Goal: Task Accomplishment & Management: Use online tool/utility

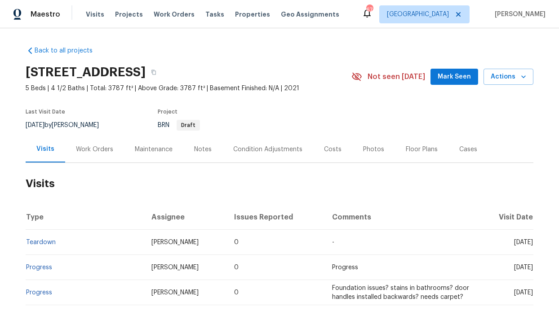
click at [247, 21] on div "Visits Projects Work Orders Tasks Properties Geo Assignments" at bounding box center [218, 14] width 264 height 18
click at [245, 19] on div "Visits Projects Work Orders Tasks Properties Geo Assignments" at bounding box center [218, 14] width 264 height 18
click at [245, 17] on span "Properties" at bounding box center [252, 14] width 35 height 9
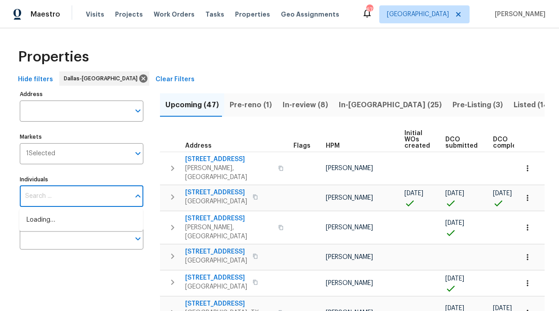
click at [90, 199] on input "Individuals" at bounding box center [75, 196] width 110 height 21
type input "Ronderrick"
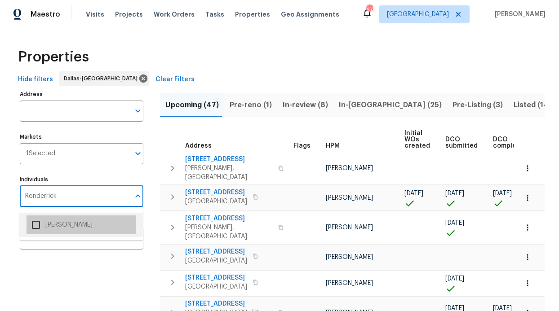
click at [108, 225] on li "[PERSON_NAME]" at bounding box center [80, 225] width 109 height 19
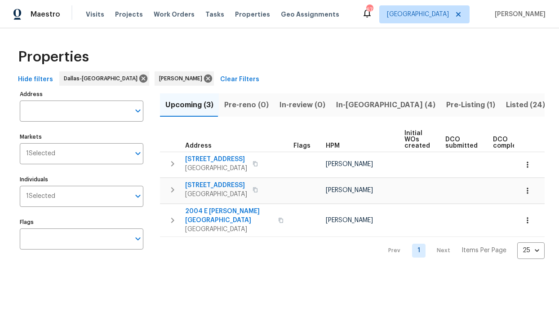
click at [362, 104] on span "In-[GEOGRAPHIC_DATA] (4)" at bounding box center [385, 105] width 99 height 13
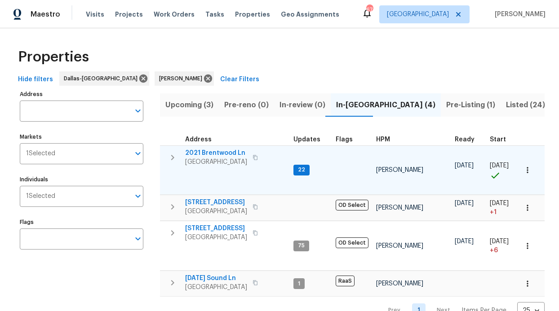
click at [230, 154] on span "2021 Brentwood Ln" at bounding box center [216, 153] width 62 height 9
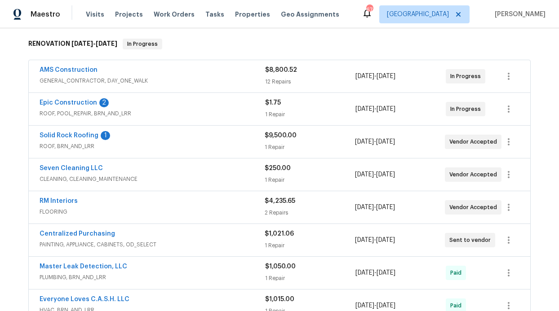
scroll to position [144, 0]
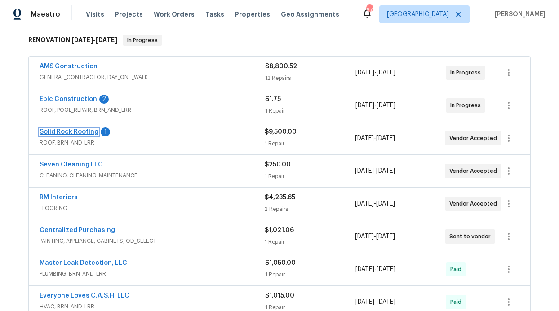
click at [82, 132] on link "Solid Rock Roofing" at bounding box center [69, 132] width 59 height 6
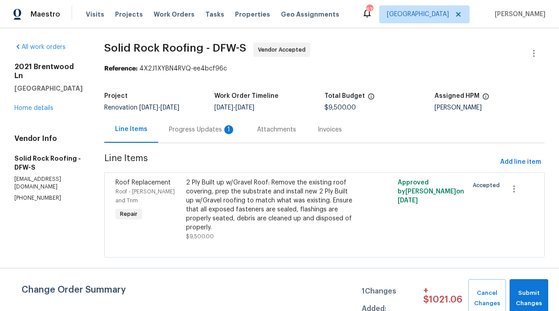
click at [265, 196] on div "2 Ply Built up w/Gravel Roof: Remove the existing roof covering, prep the subst…" at bounding box center [271, 205] width 171 height 54
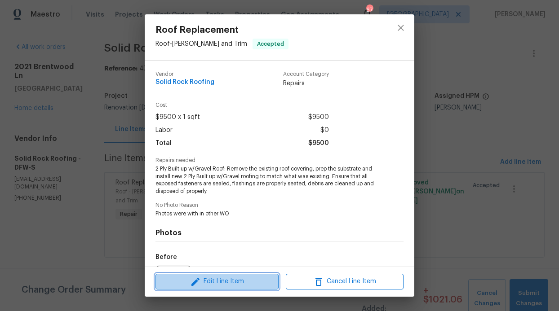
click at [203, 282] on span "Edit Line Item" at bounding box center [217, 281] width 118 height 11
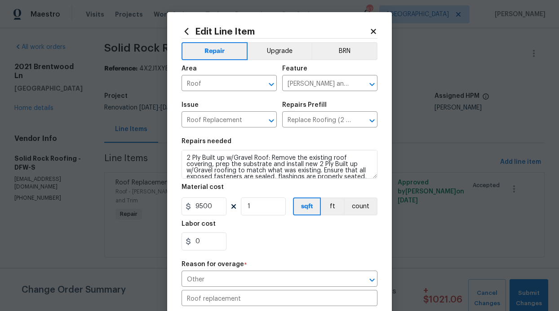
scroll to position [2, 0]
drag, startPoint x: 212, startPoint y: 211, endPoint x: 185, endPoint y: 204, distance: 27.7
click at [185, 204] on div "9500" at bounding box center [203, 206] width 45 height 18
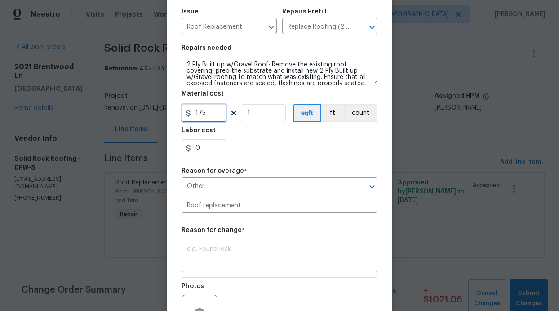
scroll to position [191, 0]
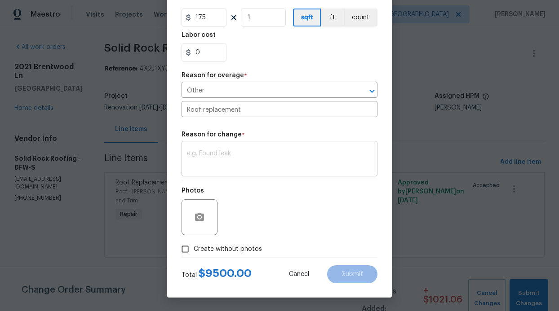
type input "175"
click at [206, 145] on div "x ​" at bounding box center [279, 159] width 196 height 33
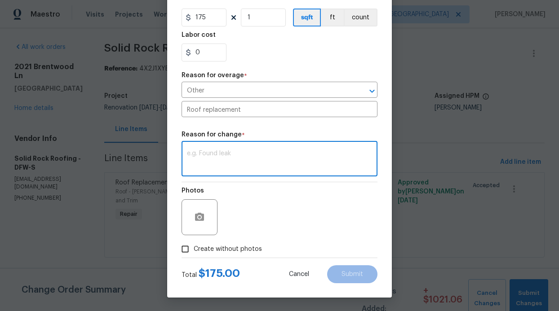
click at [206, 155] on textarea at bounding box center [279, 159] width 185 height 19
click at [254, 91] on input "Other" at bounding box center [266, 91] width 171 height 14
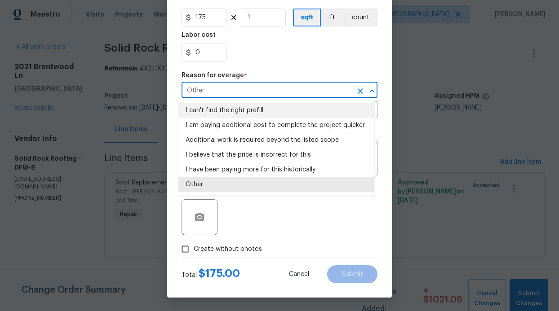
click at [248, 111] on li "I can't find the right prefill" at bounding box center [276, 110] width 196 height 15
type input "I can't find the right prefill"
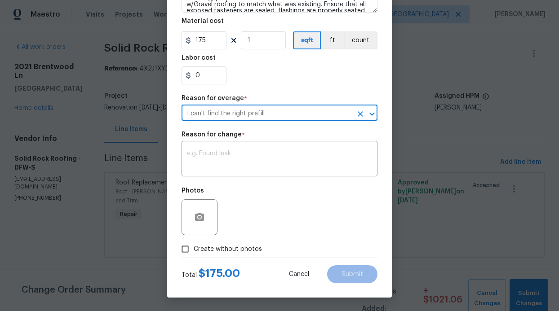
scroll to position [168, 0]
click at [333, 135] on div "Reason for change *" at bounding box center [279, 138] width 196 height 12
click at [332, 132] on div "Reason for change *" at bounding box center [279, 138] width 196 height 12
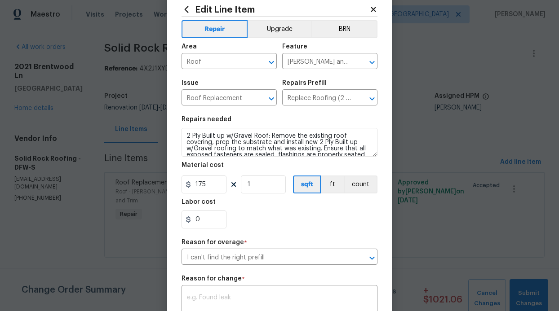
scroll to position [0, 0]
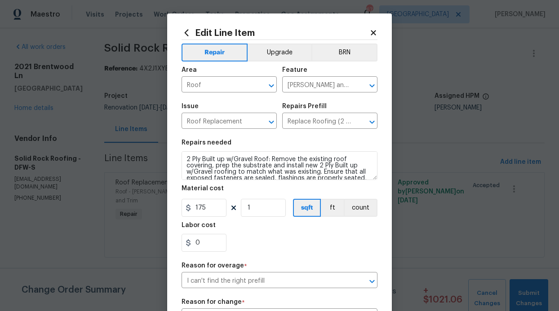
click at [369, 36] on icon at bounding box center [373, 33] width 8 height 8
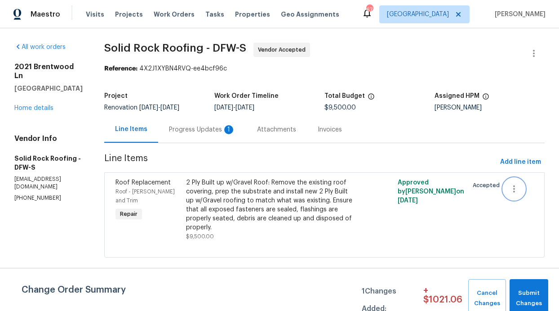
click at [513, 187] on icon "button" at bounding box center [514, 188] width 2 height 7
click at [454, 193] on div at bounding box center [279, 155] width 559 height 311
click at [319, 190] on div "2 Ply Built up w/Gravel Roof: Remove the existing roof covering, prep the subst…" at bounding box center [271, 205] width 171 height 54
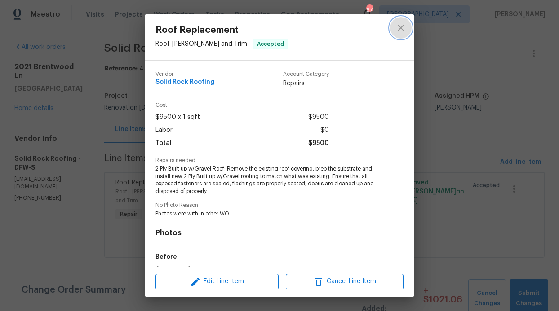
click at [393, 27] on button "close" at bounding box center [401, 28] width 22 height 22
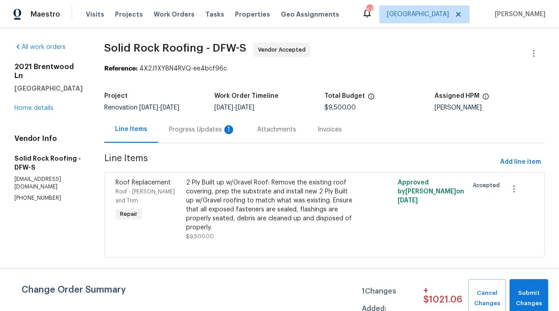
click at [156, 201] on div "Roof Replacement Roof - Eaves and Trim Repair" at bounding box center [148, 210] width 71 height 68
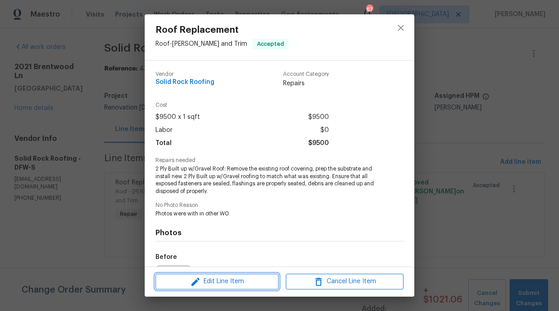
click at [185, 274] on button "Edit Line Item" at bounding box center [216, 282] width 123 height 16
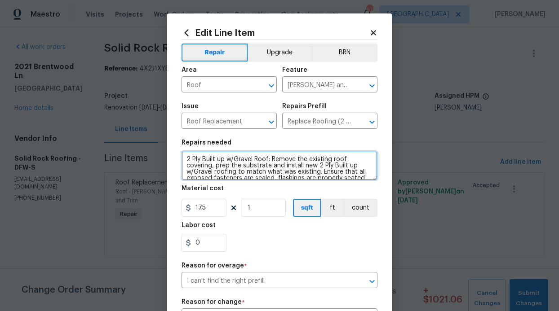
scroll to position [13, 0]
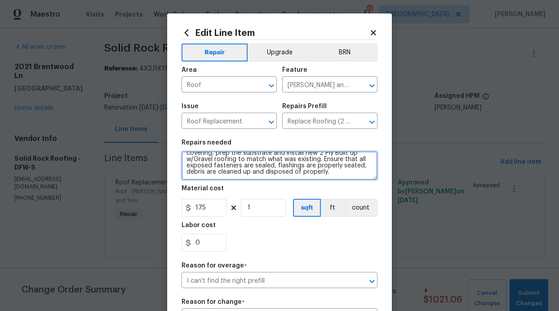
drag, startPoint x: 181, startPoint y: 161, endPoint x: 282, endPoint y: 173, distance: 101.8
click at [290, 179] on textarea "2 Ply Built up w/Gravel Roof: Remove the existing roof covering, prep the subst…" at bounding box center [279, 165] width 196 height 29
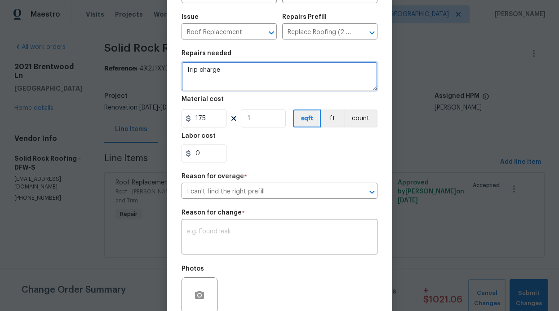
scroll to position [168, 0]
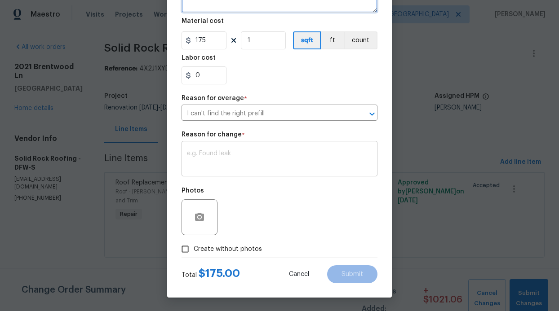
type textarea "Trip charge"
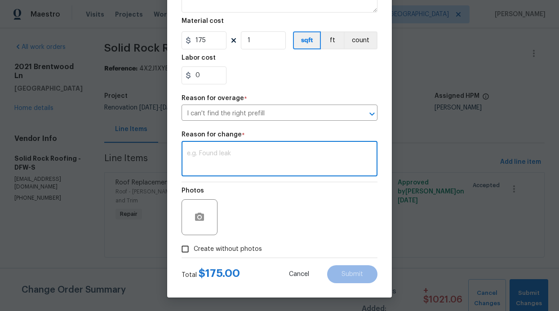
click at [252, 158] on textarea at bounding box center [279, 159] width 185 height 19
type textarea "Trip charge"
click at [355, 277] on span "Submit" at bounding box center [352, 274] width 22 height 7
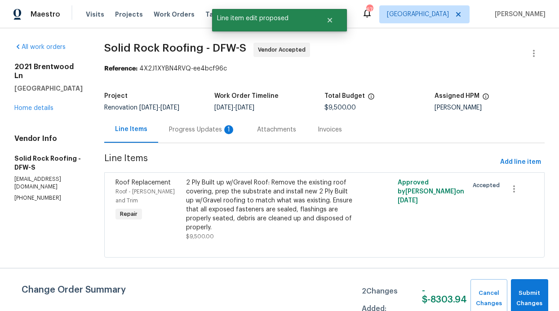
scroll to position [0, 0]
click at [211, 136] on div "Progress Updates 1" at bounding box center [202, 129] width 88 height 26
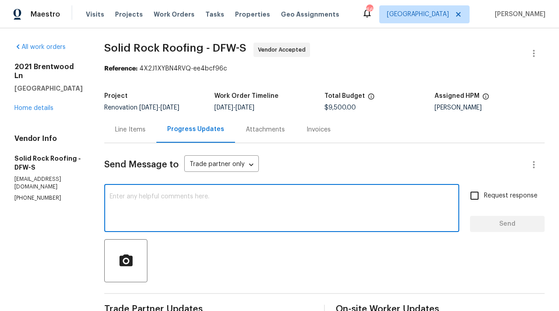
click at [157, 212] on textarea at bounding box center [282, 209] width 344 height 31
click at [118, 195] on textarea "WE can close out" at bounding box center [282, 209] width 344 height 31
type textarea "We can close out"
click at [487, 199] on span "Request response" at bounding box center [510, 195] width 53 height 9
click at [484, 199] on input "Request response" at bounding box center [474, 195] width 19 height 19
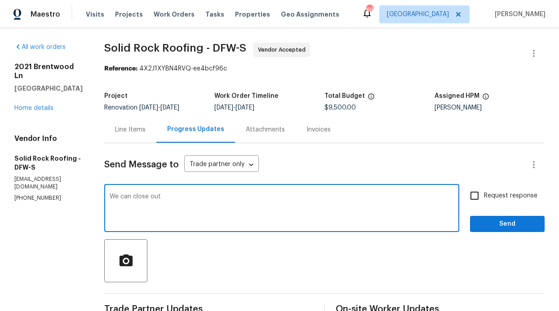
checkbox input "true"
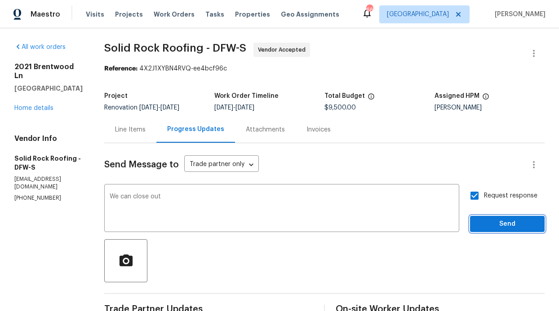
click at [490, 225] on span "Send" at bounding box center [507, 224] width 60 height 11
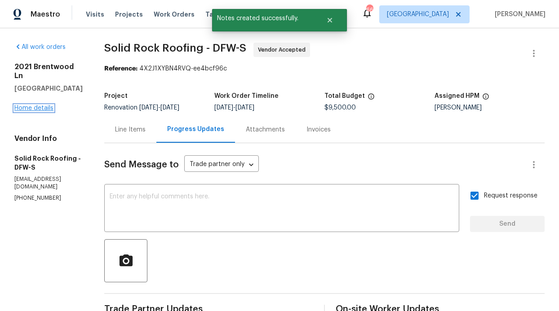
click at [44, 105] on link "Home details" at bounding box center [33, 108] width 39 height 6
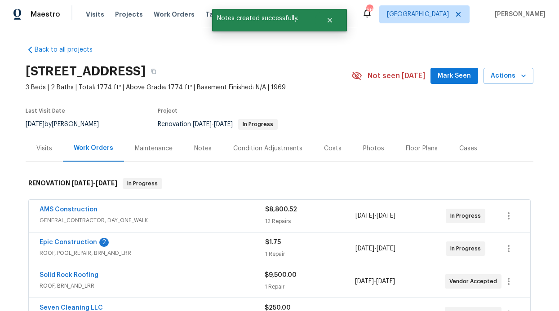
scroll to position [2, 0]
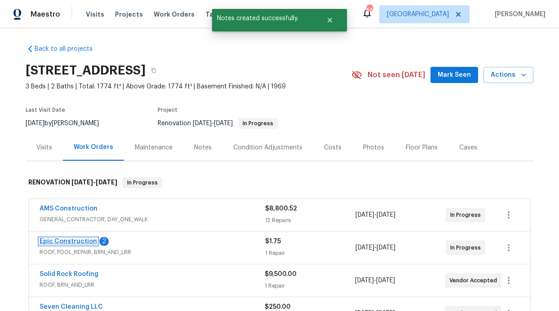
click at [72, 244] on link "Epic Construction" at bounding box center [68, 241] width 57 height 6
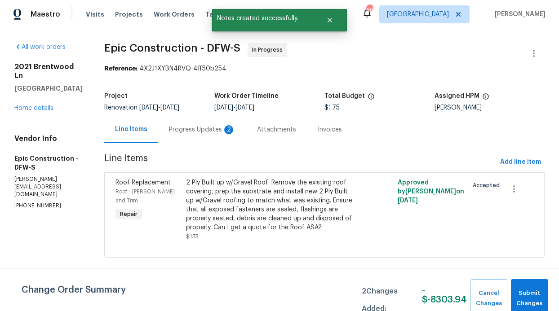
click at [173, 136] on div "Progress Updates 2" at bounding box center [202, 129] width 88 height 26
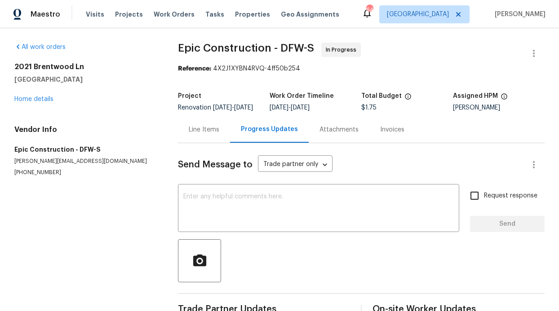
click at [202, 134] on div "Line Items" at bounding box center [204, 129] width 31 height 9
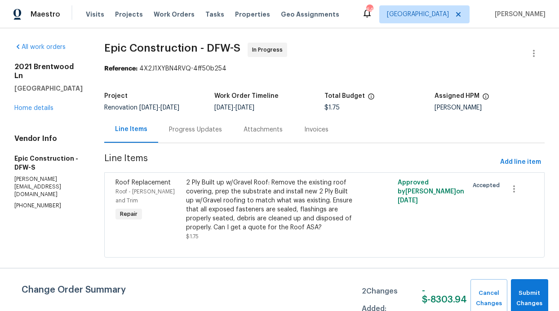
click at [186, 191] on div "2 Ply Built up w/Gravel Roof: Remove the existing roof covering, prep the subst…" at bounding box center [271, 205] width 171 height 54
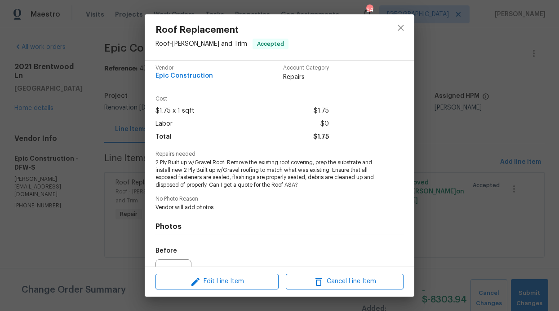
scroll to position [14, 0]
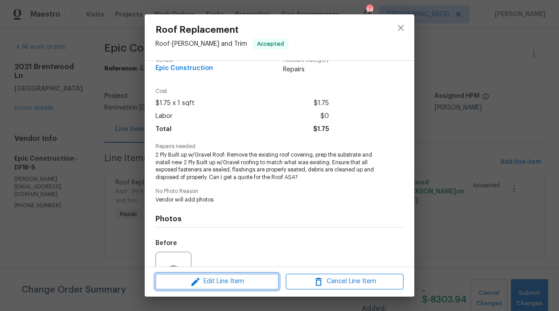
click at [198, 280] on icon "button" at bounding box center [195, 282] width 8 height 8
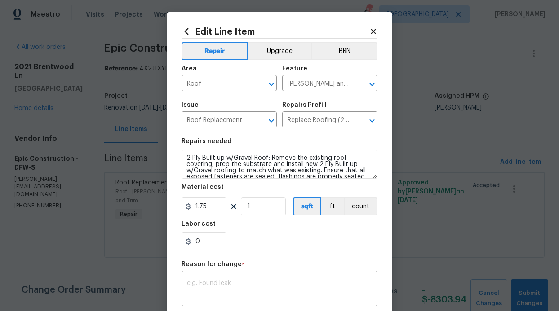
scroll to position [2, 0]
drag, startPoint x: 211, startPoint y: 207, endPoint x: 192, endPoint y: 207, distance: 18.9
click at [192, 207] on input "1.75" at bounding box center [203, 206] width 45 height 18
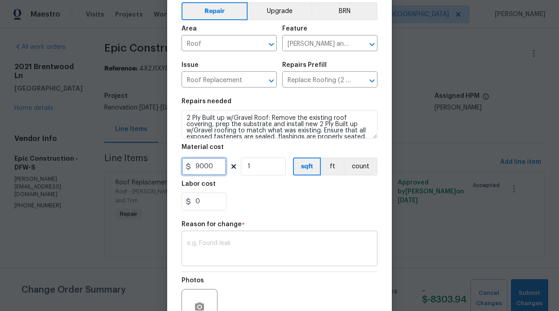
scroll to position [46, 0]
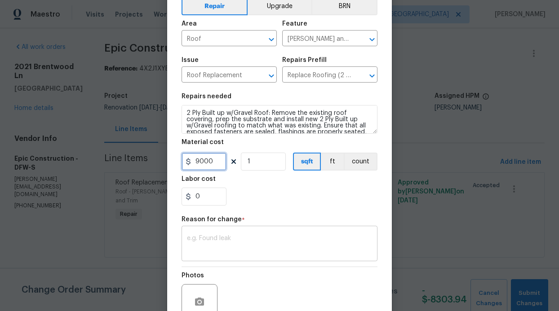
type input "9000"
click at [210, 239] on div "Repair Upgrade BRN Area Roof ​ Feature Eaves and Trim ​ Issue Roof Replacement …" at bounding box center [279, 168] width 196 height 349
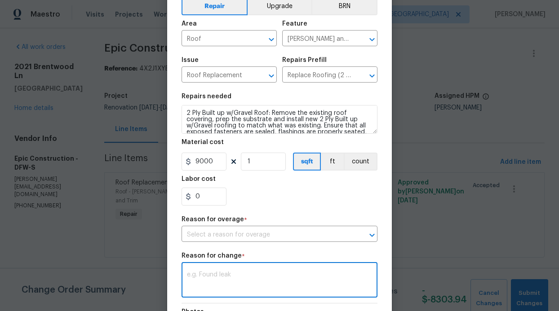
click at [331, 228] on div "Reason for overage *" at bounding box center [279, 222] width 196 height 12
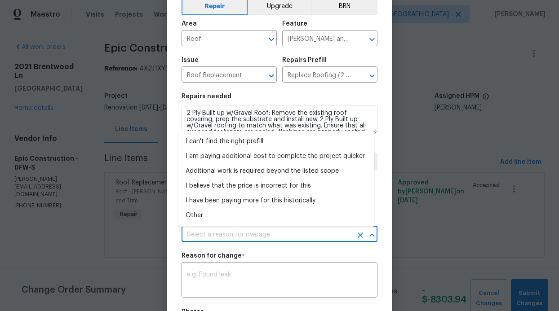
click at [322, 233] on input "text" at bounding box center [266, 235] width 171 height 14
click at [221, 146] on li "I can't find the right prefill" at bounding box center [276, 141] width 196 height 15
type input "I can't find the right prefill"
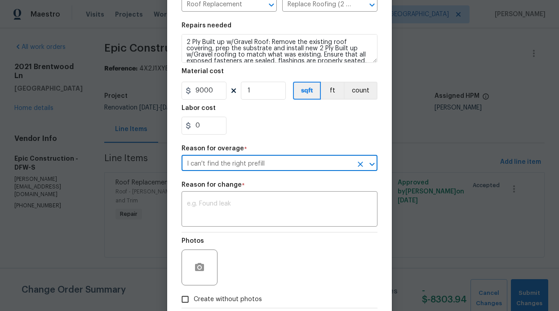
scroll to position [126, 0]
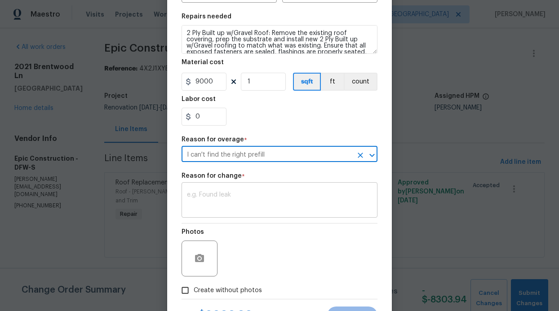
click at [222, 209] on textarea at bounding box center [279, 201] width 185 height 19
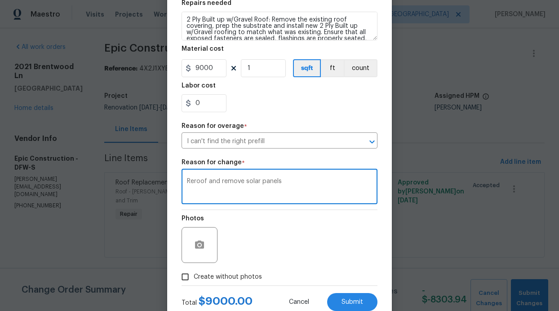
scroll to position [168, 0]
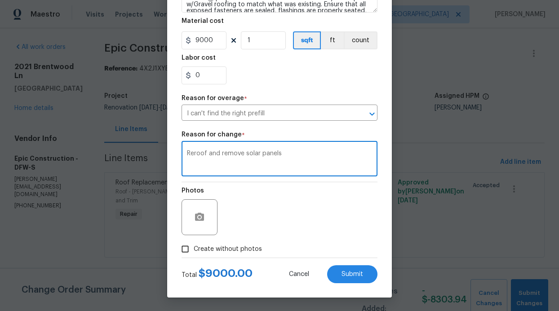
type textarea "Reroof and remove solar panels"
click at [218, 243] on label "Create without photos" at bounding box center [218, 249] width 85 height 17
click at [194, 243] on input "Create without photos" at bounding box center [184, 249] width 17 height 17
checkbox input "true"
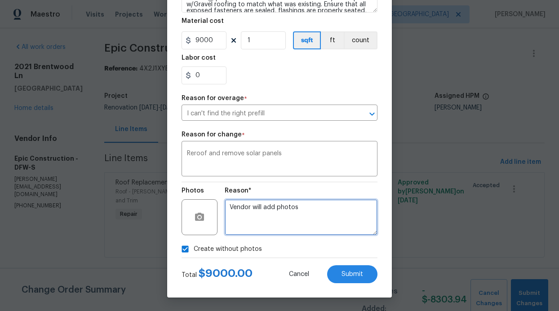
click at [255, 222] on textarea "Vendor will add photos" at bounding box center [301, 217] width 153 height 36
type textarea "Vendor will add photos GC will add photos"
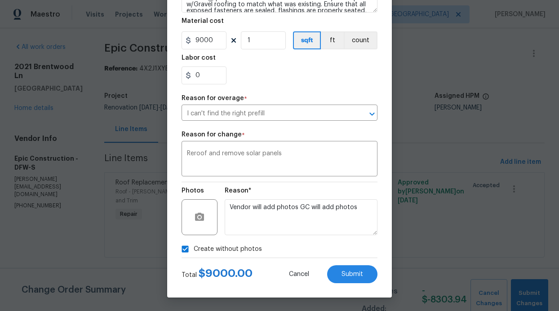
click at [354, 283] on div "Edit Line Item Repair Upgrade BRN Area Roof ​ Feature Eaves and Trim ​ Issue Ro…" at bounding box center [279, 72] width 225 height 452
click at [354, 272] on span "Submit" at bounding box center [352, 274] width 22 height 7
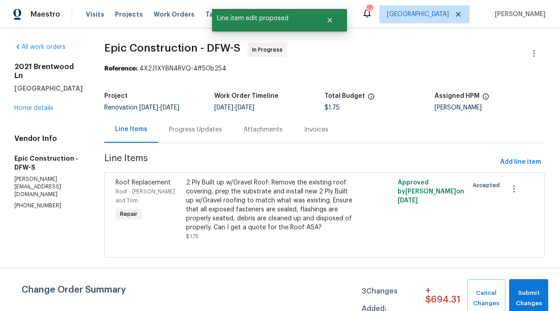
scroll to position [0, 0]
click at [523, 286] on button "Submit Changes" at bounding box center [528, 298] width 39 height 39
